Goal: Find specific page/section: Find specific page/section

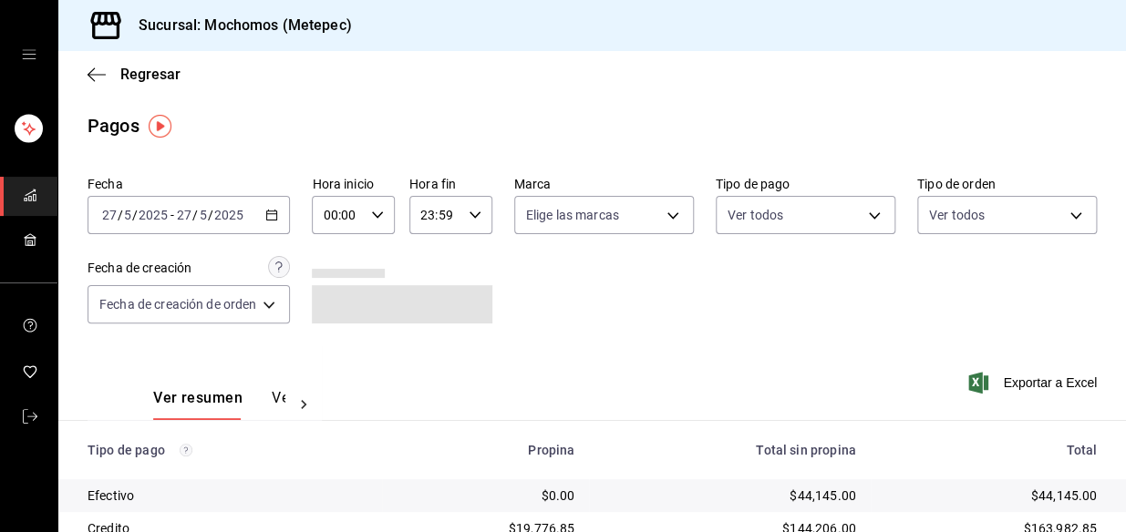
click at [278, 212] on icon "button" at bounding box center [271, 215] width 13 height 13
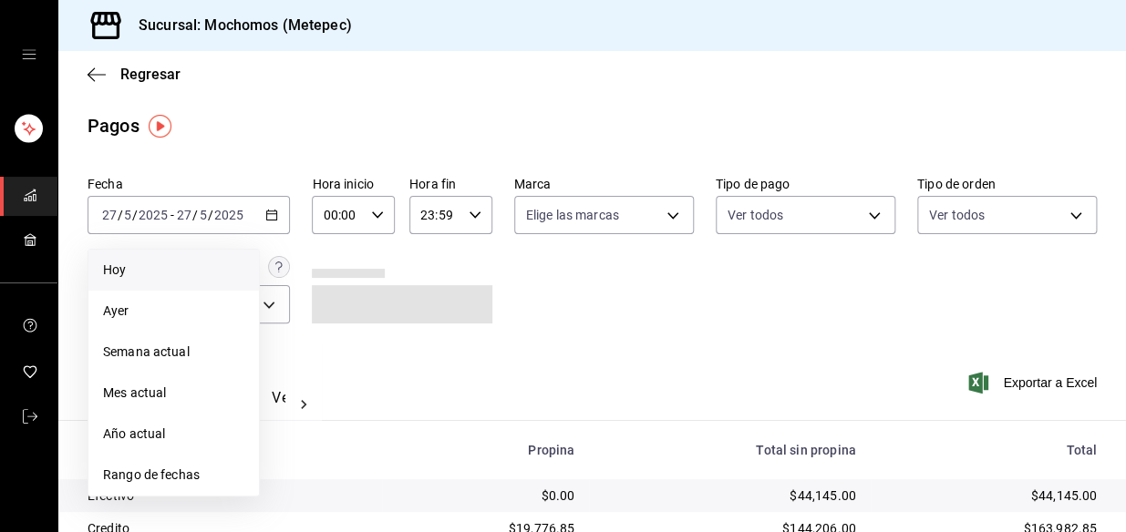
click at [189, 284] on li "Hoy" at bounding box center [173, 270] width 170 height 41
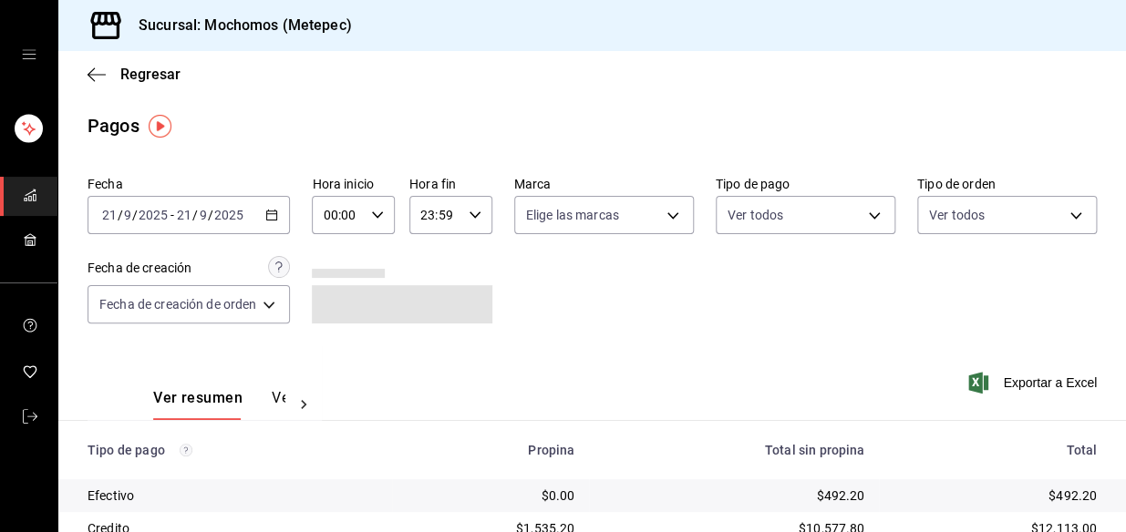
click at [388, 204] on div "00:00 Hora inicio" at bounding box center [353, 215] width 83 height 38
click at [339, 320] on button "03" at bounding box center [334, 311] width 34 height 36
type input "03:00"
click at [555, 323] on div at bounding box center [563, 266] width 1126 height 532
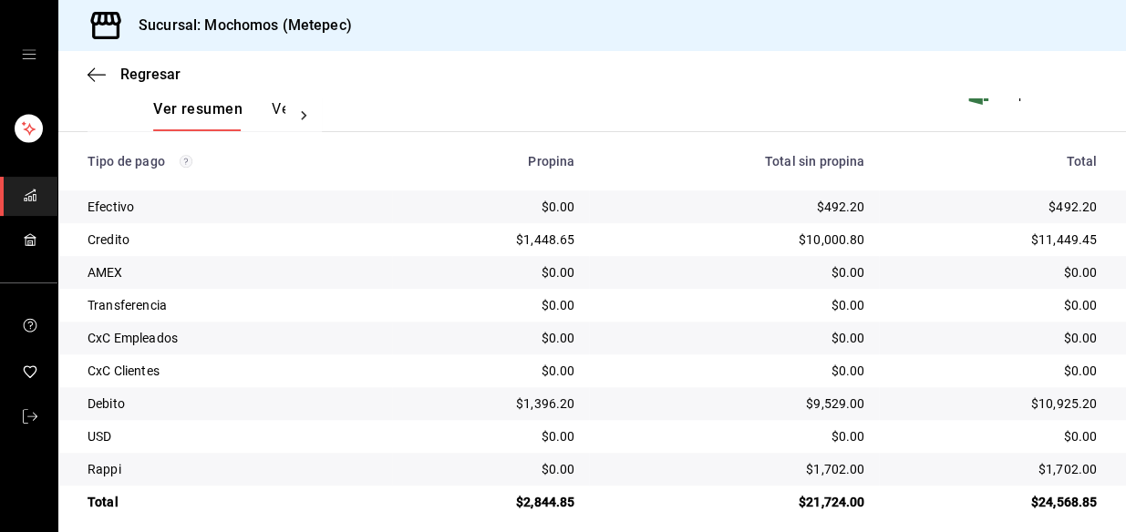
scroll to position [305, 0]
